Goal: Book appointment/travel/reservation

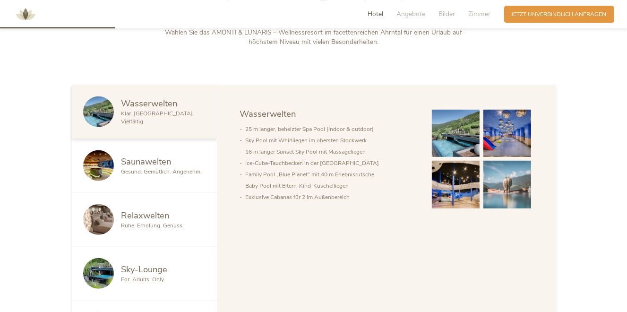
scroll to position [449, 0]
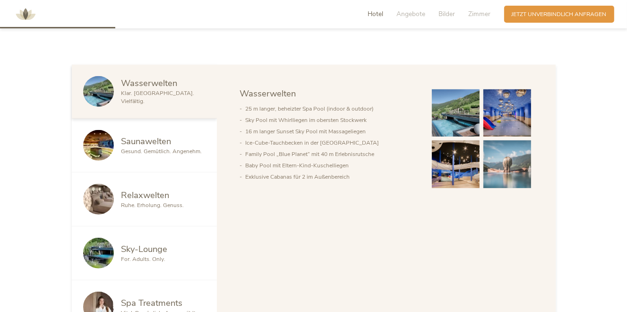
click at [161, 89] on span "Wasserwelten" at bounding box center [149, 83] width 56 height 12
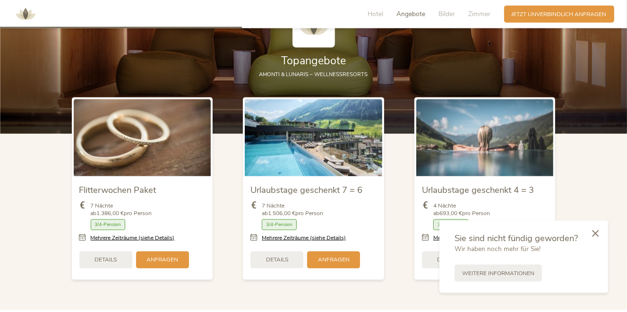
scroll to position [948, 0]
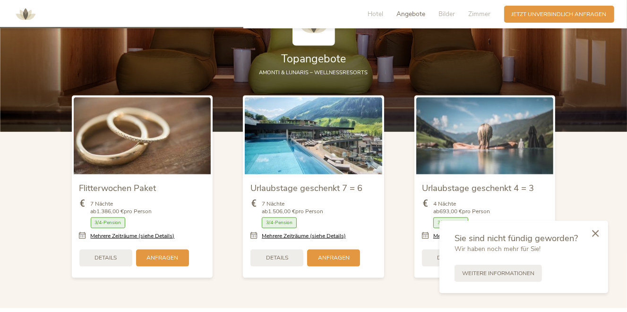
click at [332, 158] on img at bounding box center [314, 135] width 138 height 77
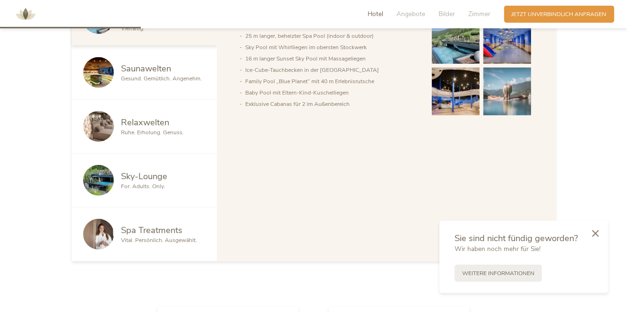
scroll to position [499, 0]
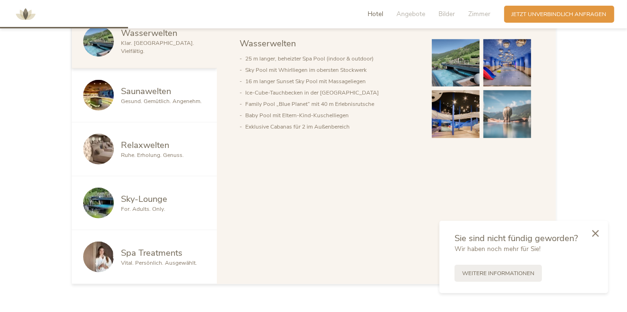
click at [142, 200] on span "Sky-Lounge" at bounding box center [144, 199] width 46 height 12
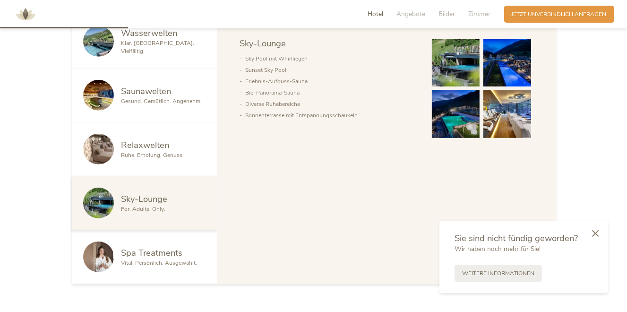
click at [461, 61] on img at bounding box center [456, 63] width 48 height 48
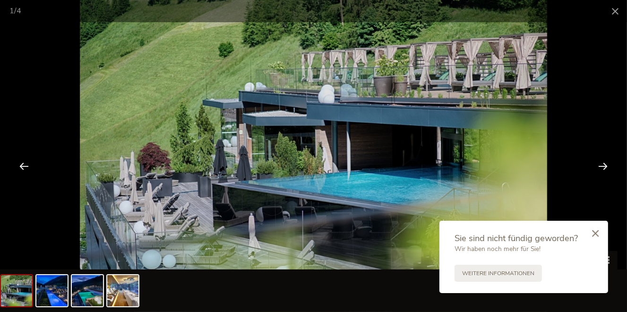
click at [602, 166] on div at bounding box center [603, 165] width 29 height 29
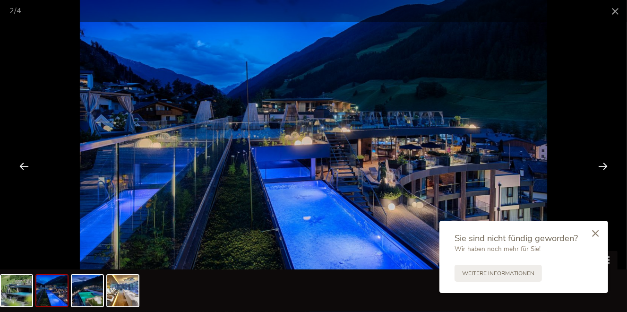
click at [602, 166] on div at bounding box center [603, 165] width 29 height 29
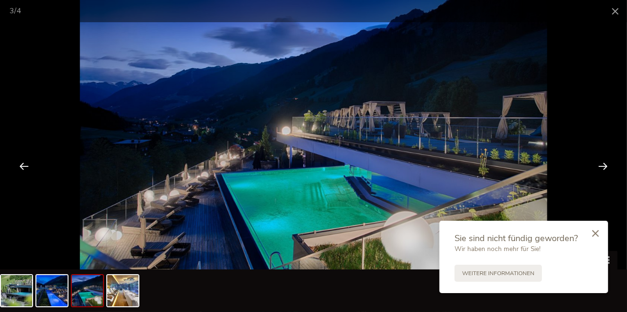
click at [602, 166] on div at bounding box center [603, 165] width 29 height 29
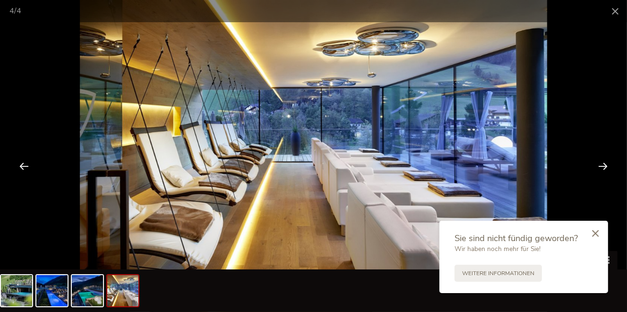
click at [602, 166] on div at bounding box center [603, 165] width 29 height 29
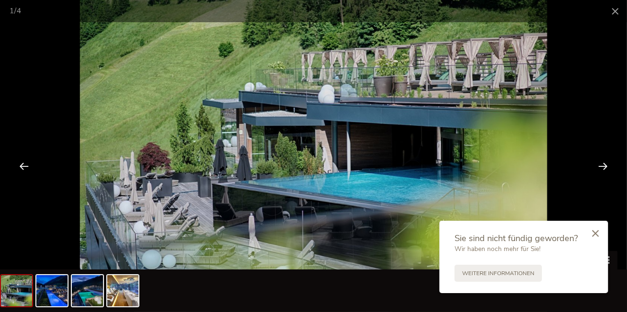
click at [602, 166] on div at bounding box center [603, 165] width 29 height 29
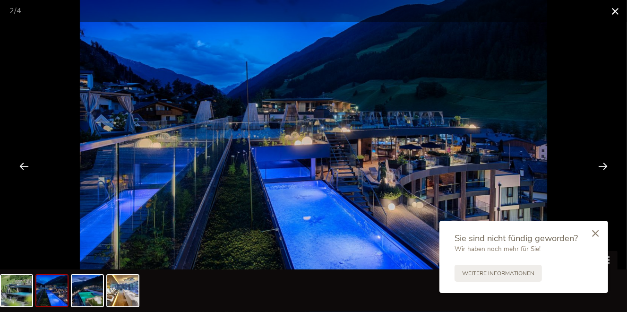
click at [616, 10] on span at bounding box center [616, 11] width 24 height 22
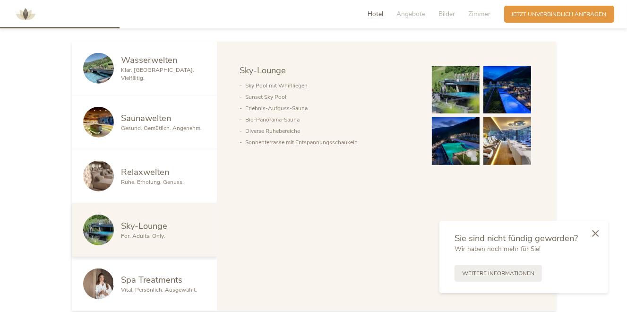
scroll to position [449, 0]
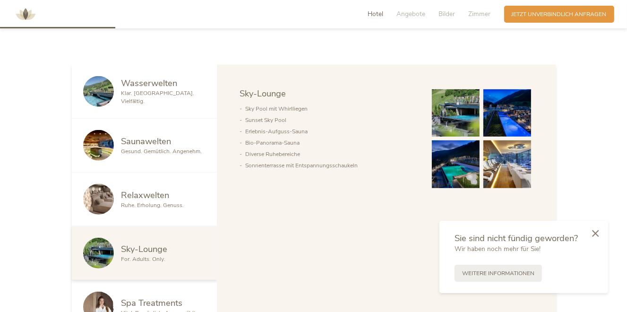
click at [145, 202] on span "Ruhe. Erholung. Genuss." at bounding box center [152, 205] width 63 height 8
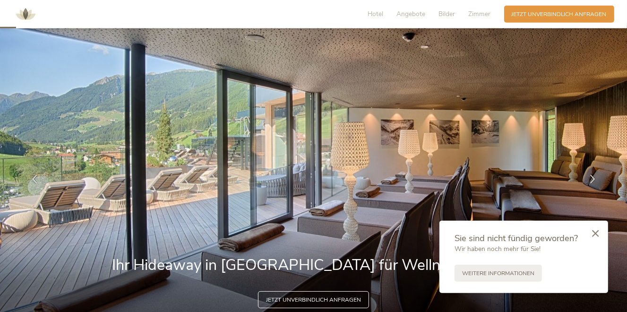
scroll to position [0, 0]
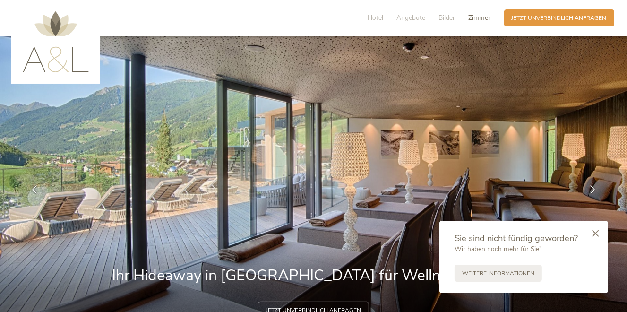
click at [475, 19] on span "Zimmer" at bounding box center [480, 17] width 22 height 9
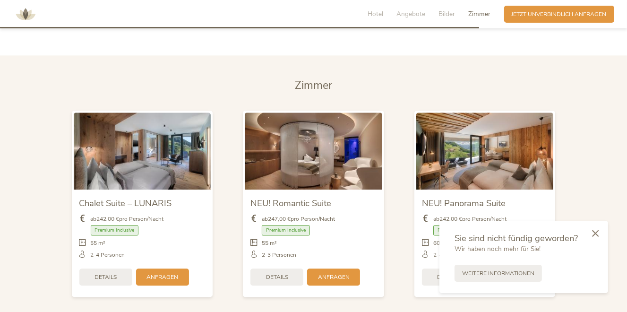
scroll to position [1876, 0]
